Goal: Task Accomplishment & Management: Use online tool/utility

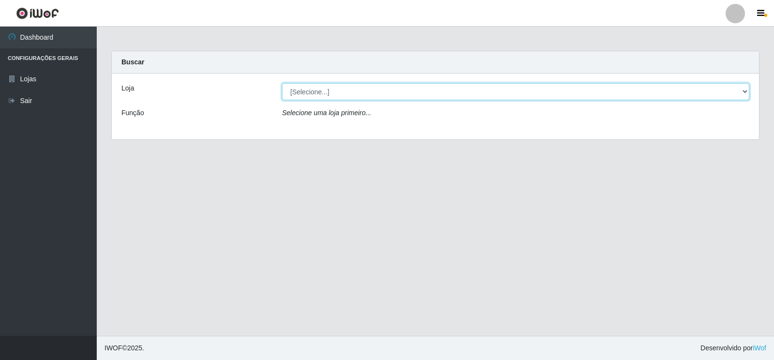
click at [743, 97] on select "[Selecione...] Atacado Vem - Loja 30 Laranjeiras Velha" at bounding box center [515, 91] width 467 height 17
select select "495"
click at [282, 83] on select "[Selecione...] Atacado Vem - Loja 30 Laranjeiras Velha" at bounding box center [515, 91] width 467 height 17
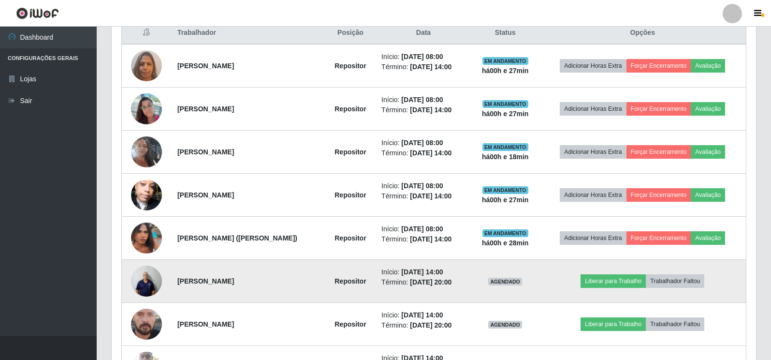
scroll to position [435, 0]
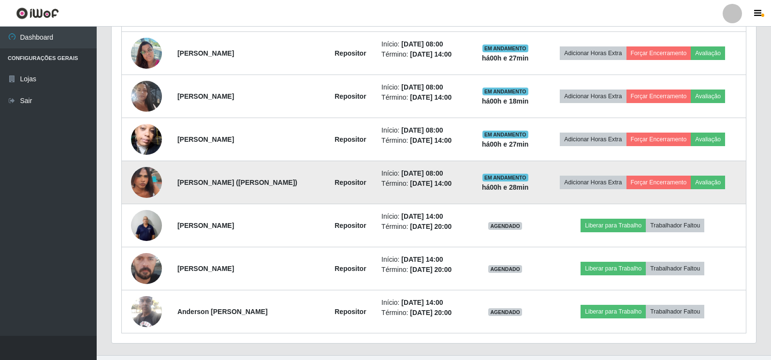
click at [145, 187] on img at bounding box center [146, 182] width 31 height 51
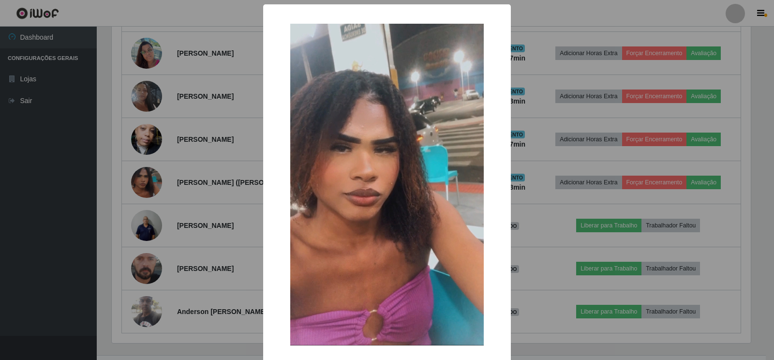
click at [136, 49] on div "× OK Cancel" at bounding box center [387, 180] width 774 height 360
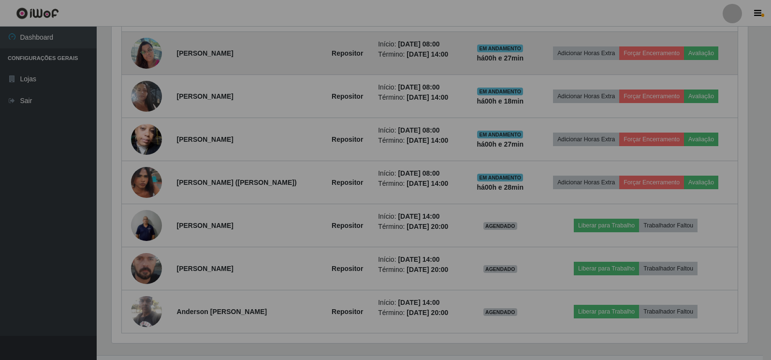
scroll to position [201, 645]
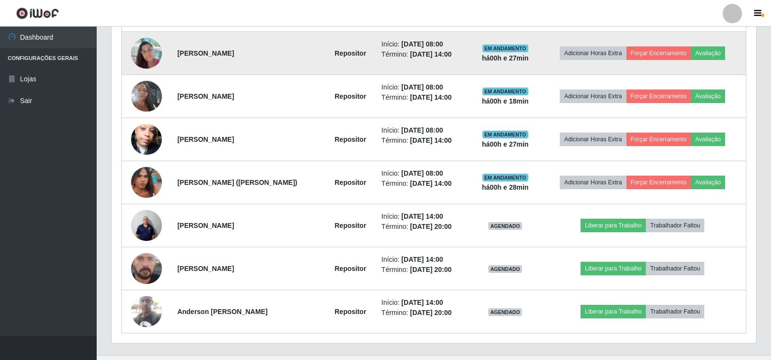
click at [137, 49] on img at bounding box center [146, 52] width 31 height 41
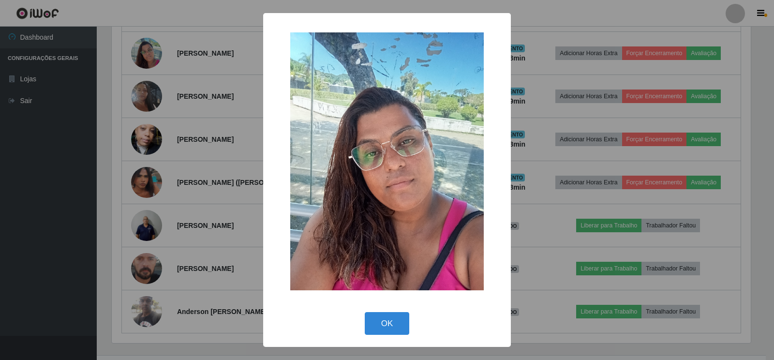
click at [140, 93] on div "× OK Cancel" at bounding box center [387, 180] width 774 height 360
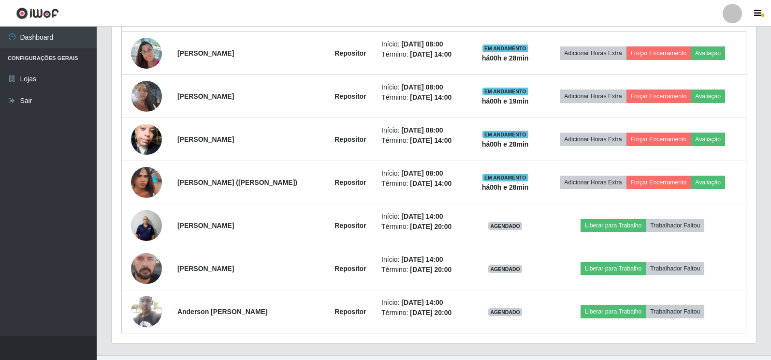
scroll to position [201, 645]
click at [140, 93] on img at bounding box center [146, 96] width 31 height 55
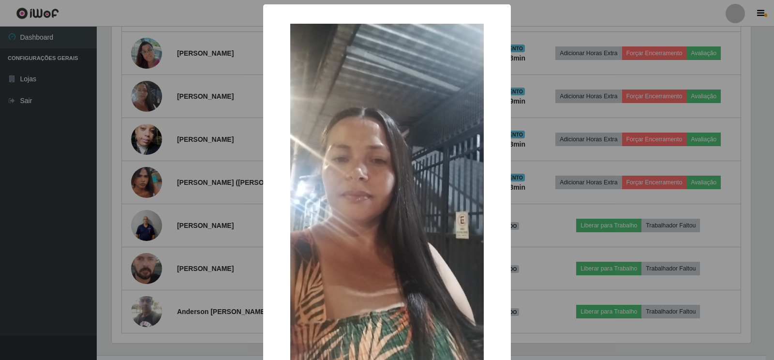
click at [143, 139] on div "× OK Cancel" at bounding box center [387, 180] width 774 height 360
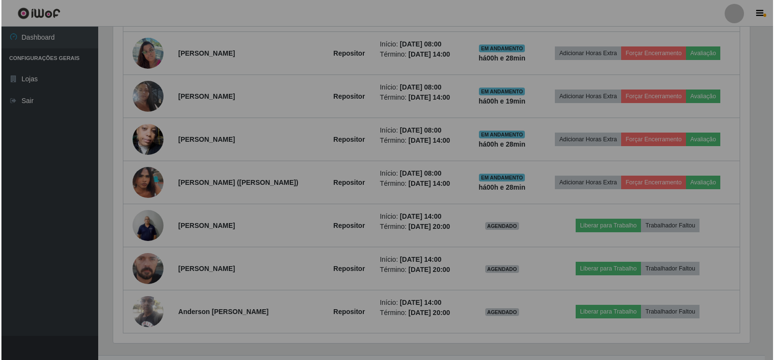
scroll to position [201, 645]
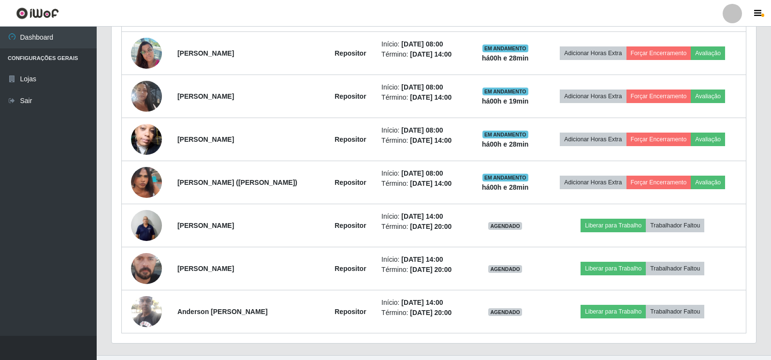
click at [143, 139] on img at bounding box center [146, 139] width 31 height 55
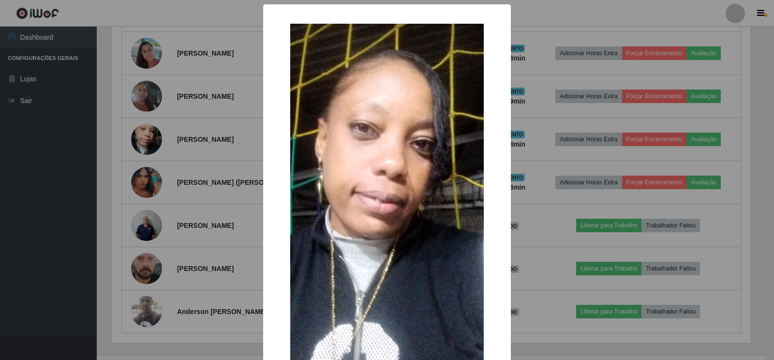
click at [143, 224] on div "× OK Cancel" at bounding box center [387, 180] width 774 height 360
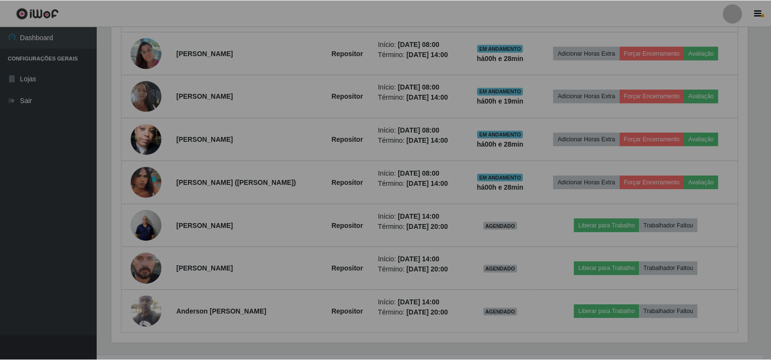
scroll to position [201, 645]
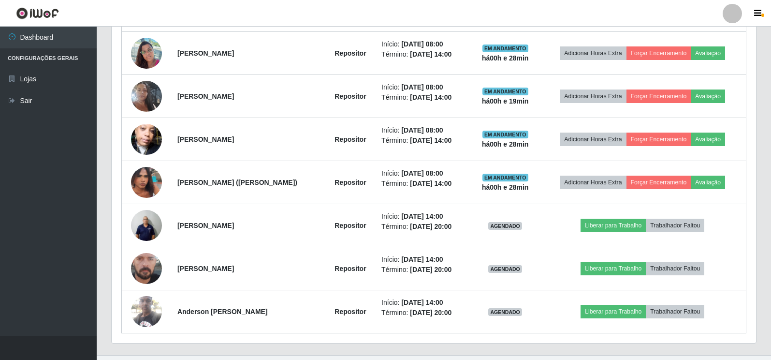
click at [143, 224] on img at bounding box center [146, 225] width 31 height 41
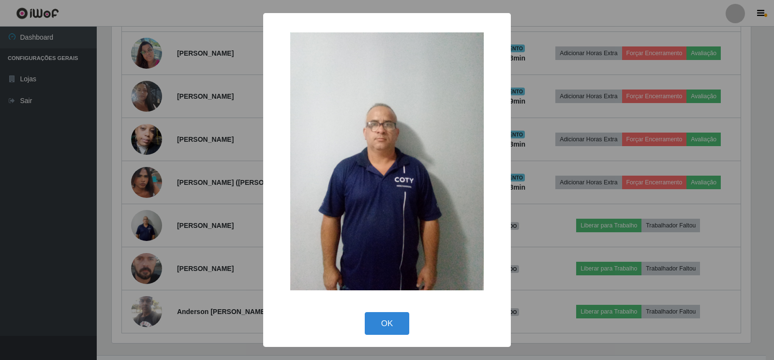
click at [138, 275] on div "× OK Cancel" at bounding box center [387, 180] width 774 height 360
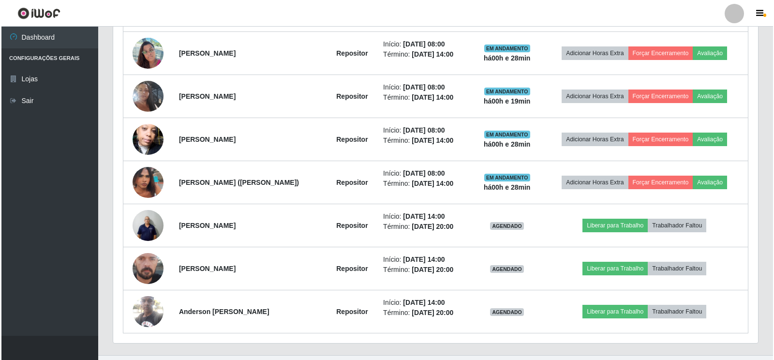
scroll to position [201, 645]
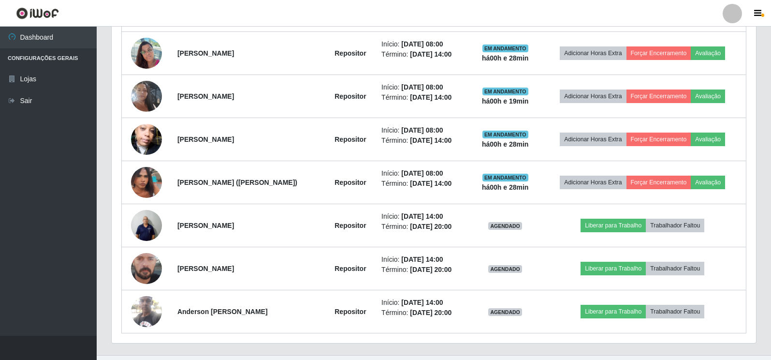
click at [138, 275] on img at bounding box center [146, 268] width 31 height 69
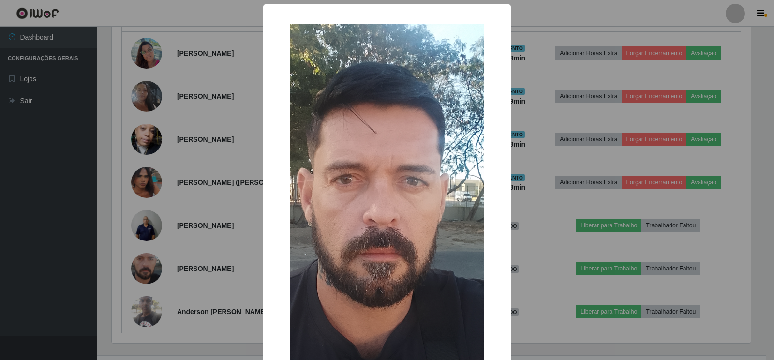
click at [145, 312] on div "× OK Cancel" at bounding box center [387, 180] width 774 height 360
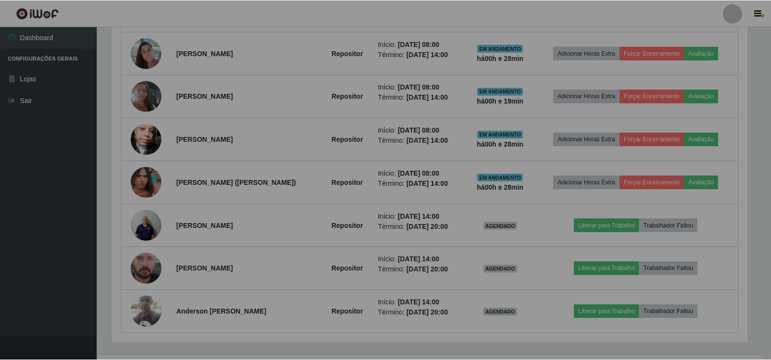
scroll to position [201, 645]
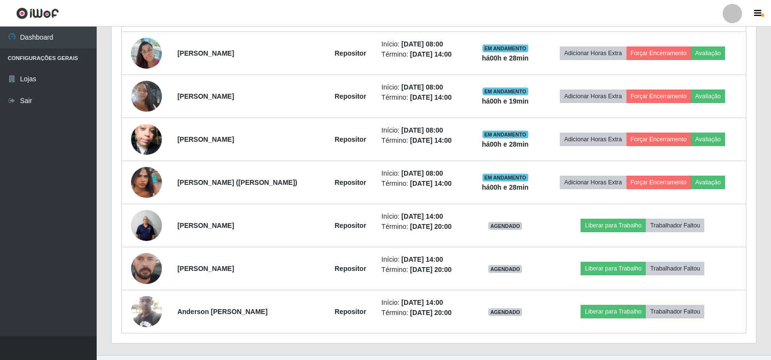
click at [145, 312] on img at bounding box center [146, 311] width 31 height 41
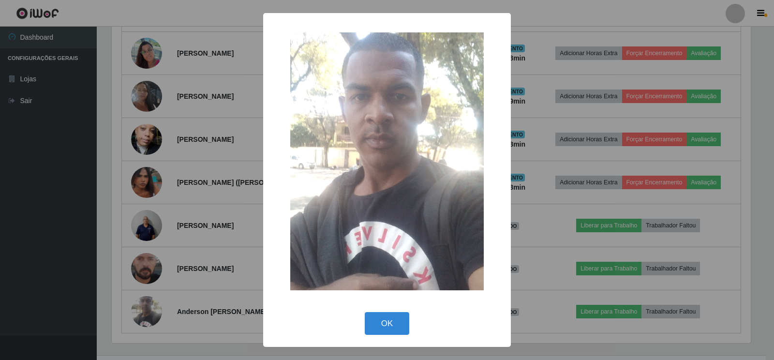
click at [228, 9] on div "× OK Cancel" at bounding box center [387, 180] width 774 height 360
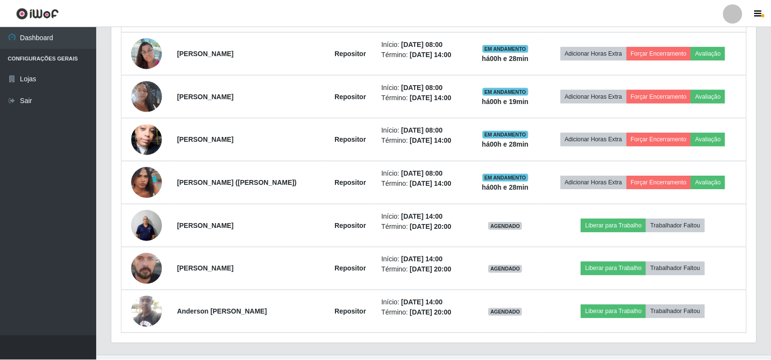
scroll to position [0, 0]
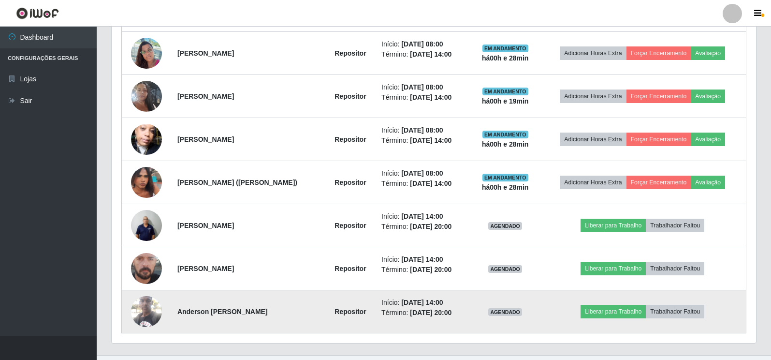
click at [148, 310] on img at bounding box center [146, 311] width 31 height 41
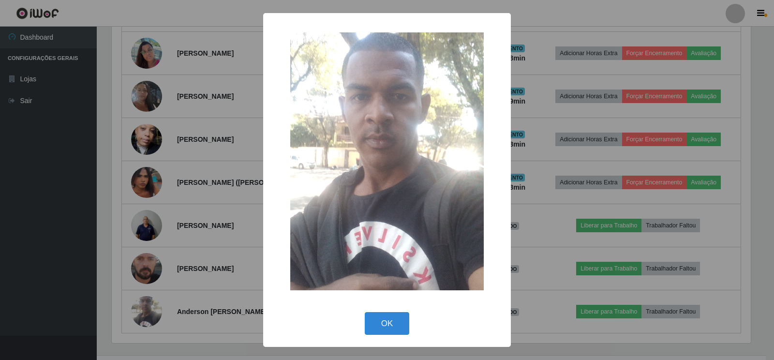
click at [157, 10] on div "× OK Cancel" at bounding box center [387, 180] width 774 height 360
